Goal: Task Accomplishment & Management: Use online tool/utility

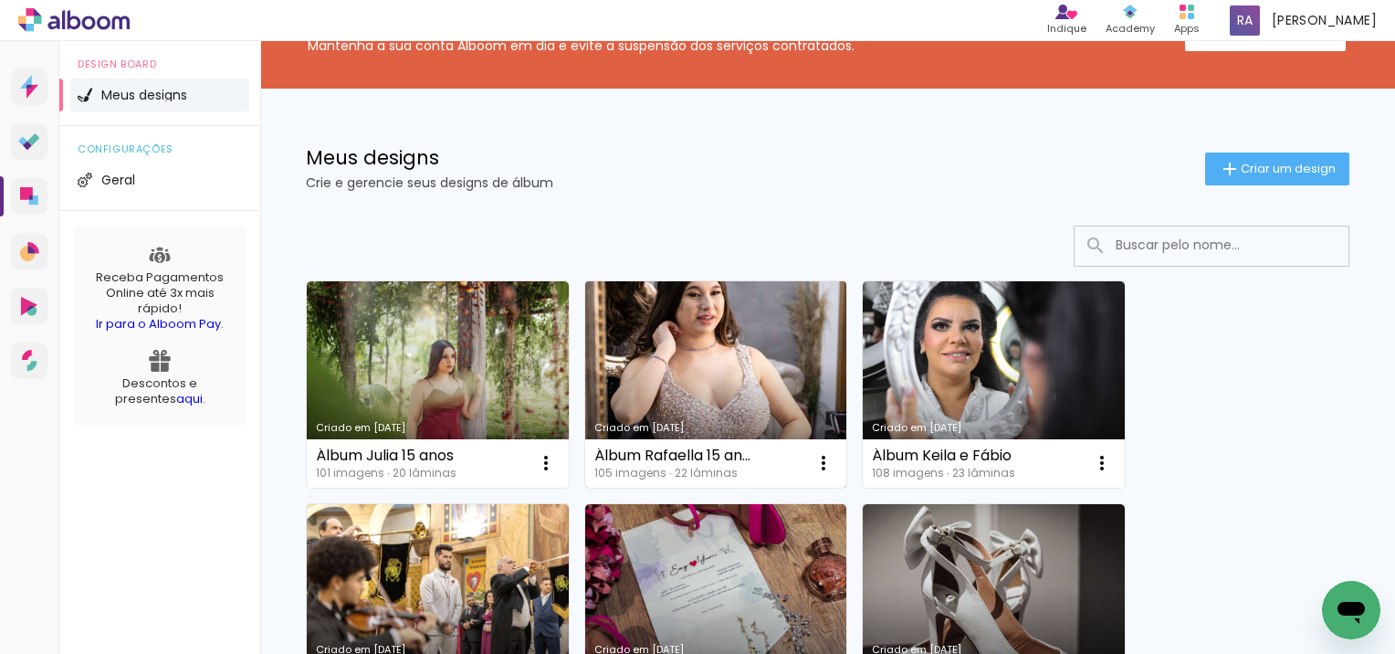
scroll to position [91, 0]
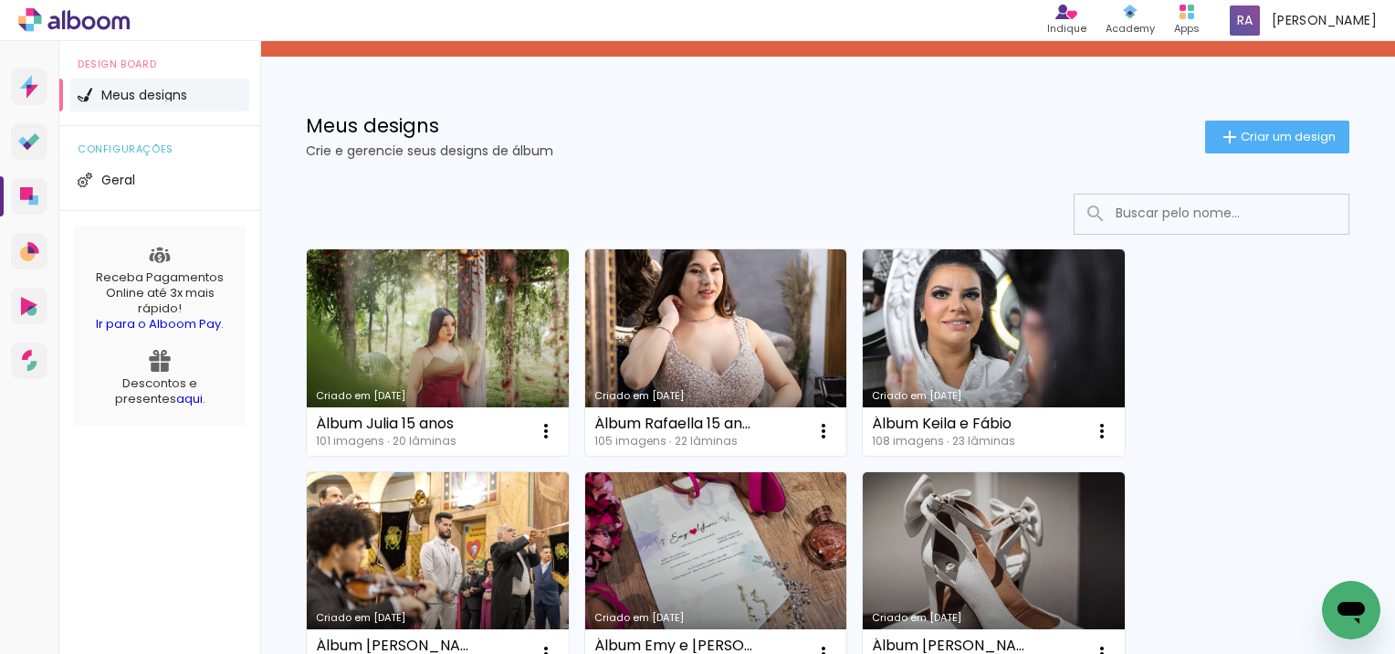
click at [434, 507] on link "Criado em [DATE]" at bounding box center [438, 575] width 262 height 206
